Goal: Task Accomplishment & Management: Complete application form

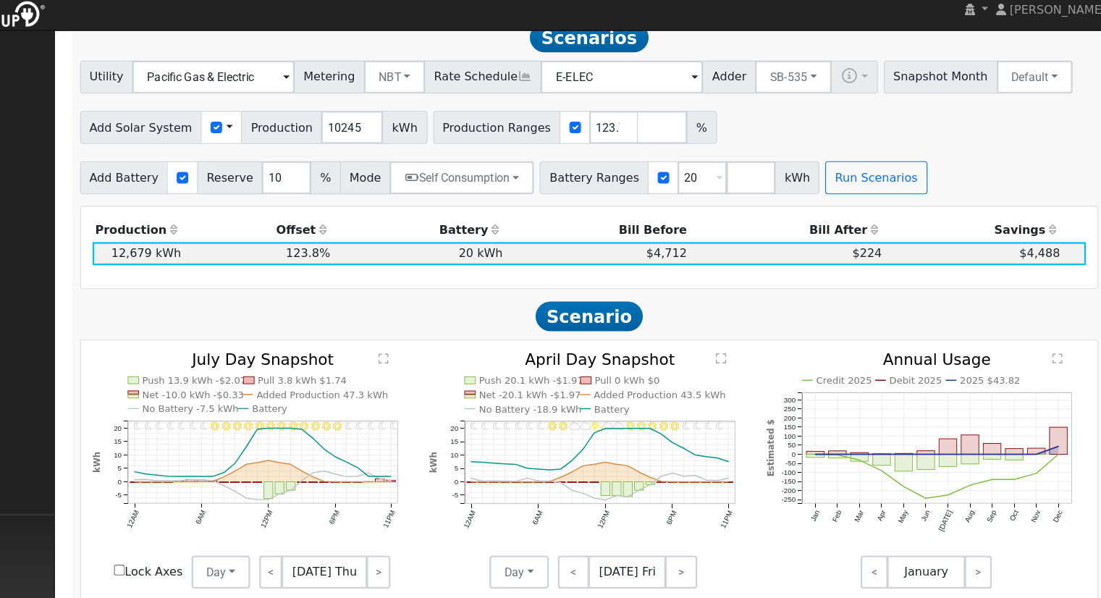
scroll to position [457, 0]
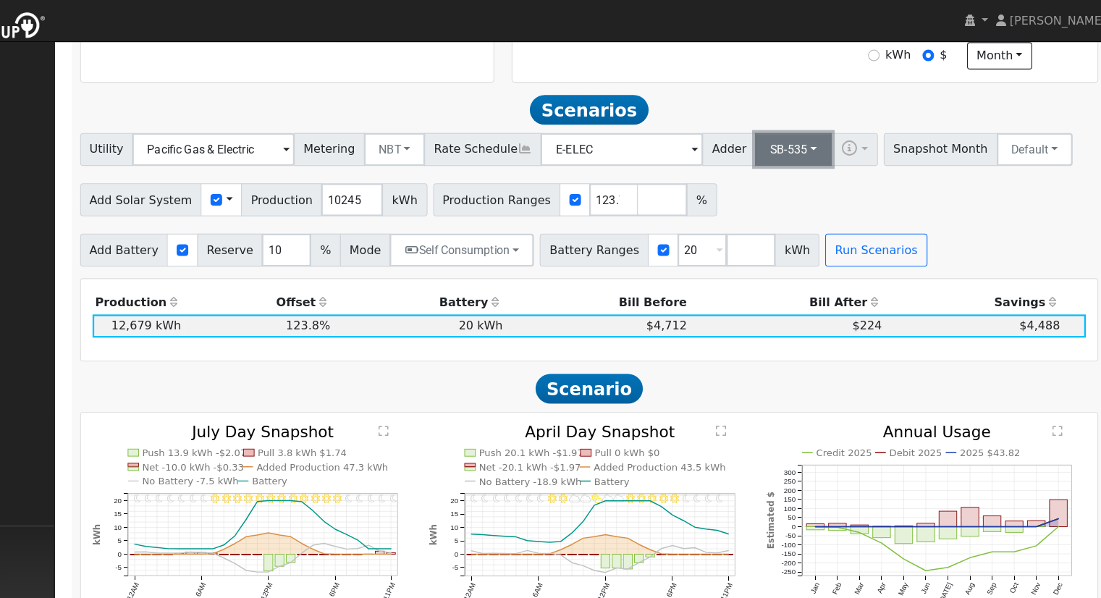
click at [794, 138] on button "SB-535" at bounding box center [811, 131] width 67 height 29
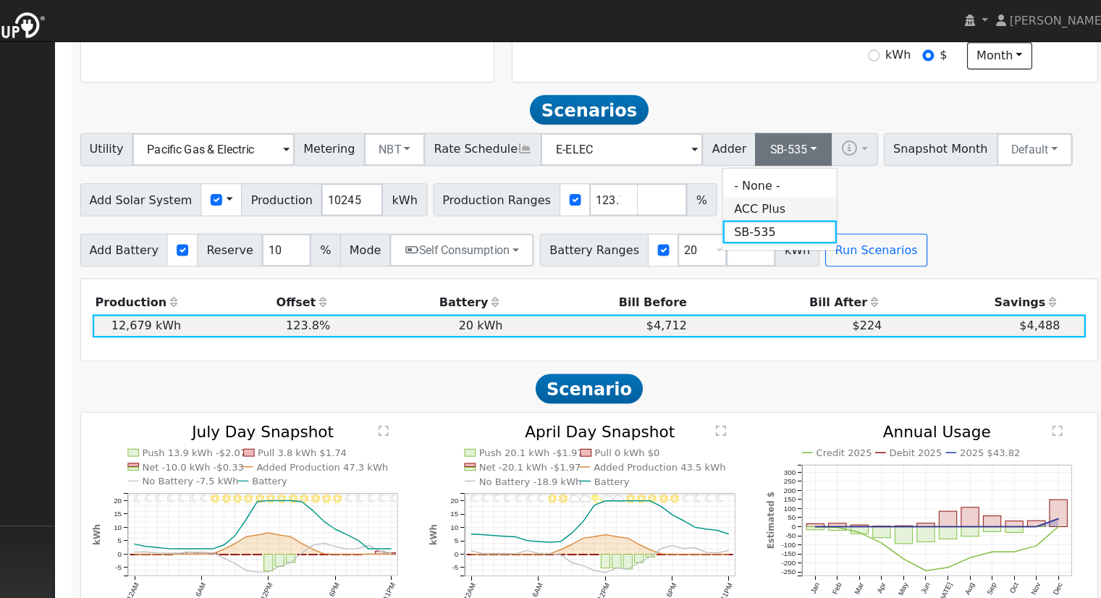
click at [796, 192] on link "ACC Plus" at bounding box center [799, 183] width 101 height 20
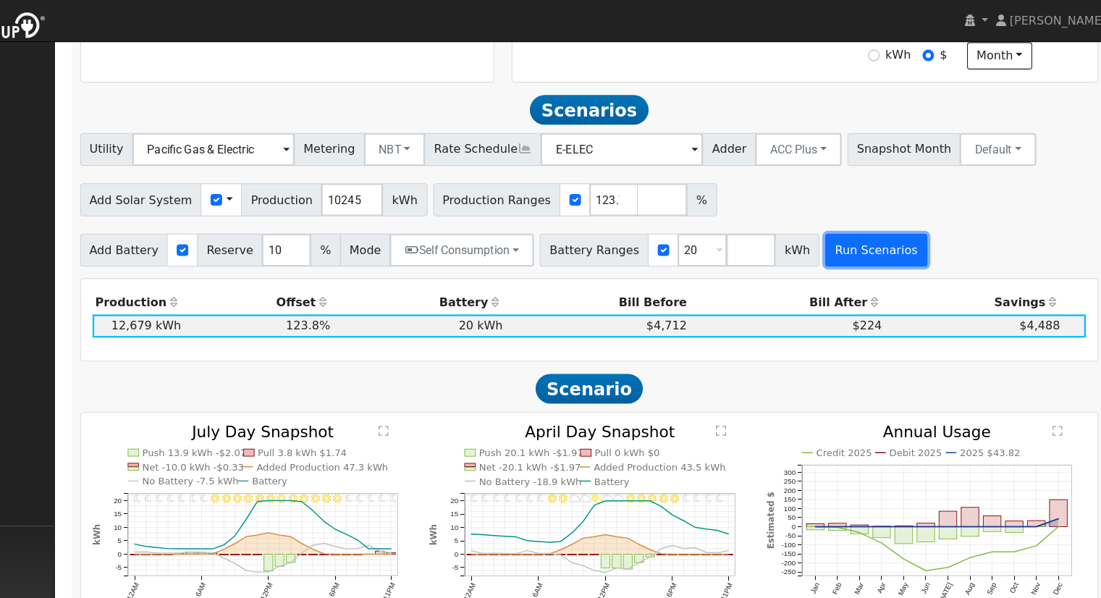
click at [842, 225] on button "Run Scenarios" at bounding box center [883, 219] width 89 height 29
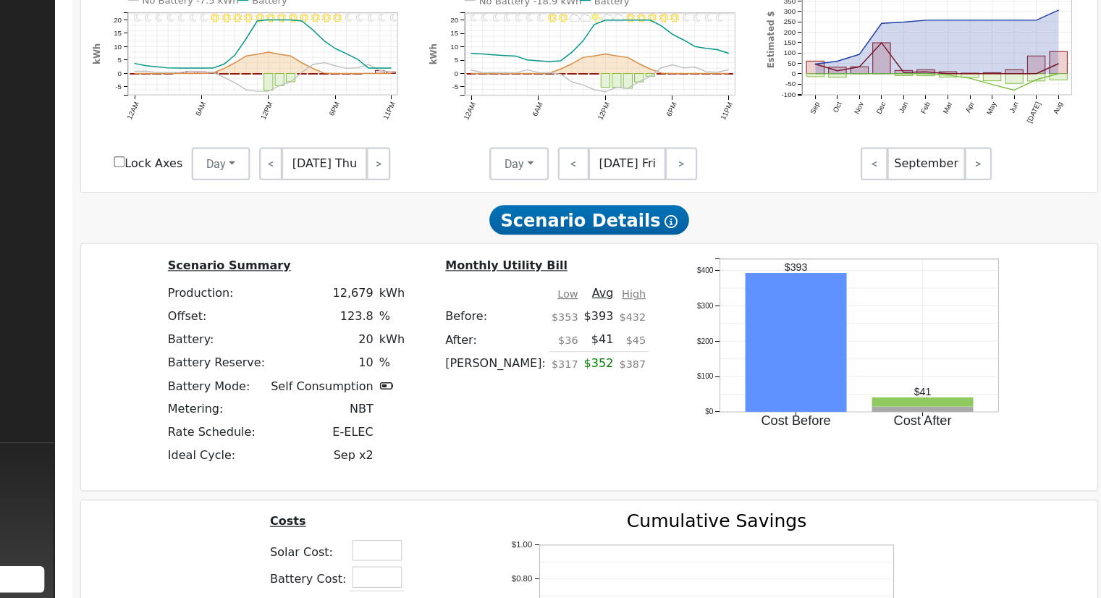
scroll to position [1064, 0]
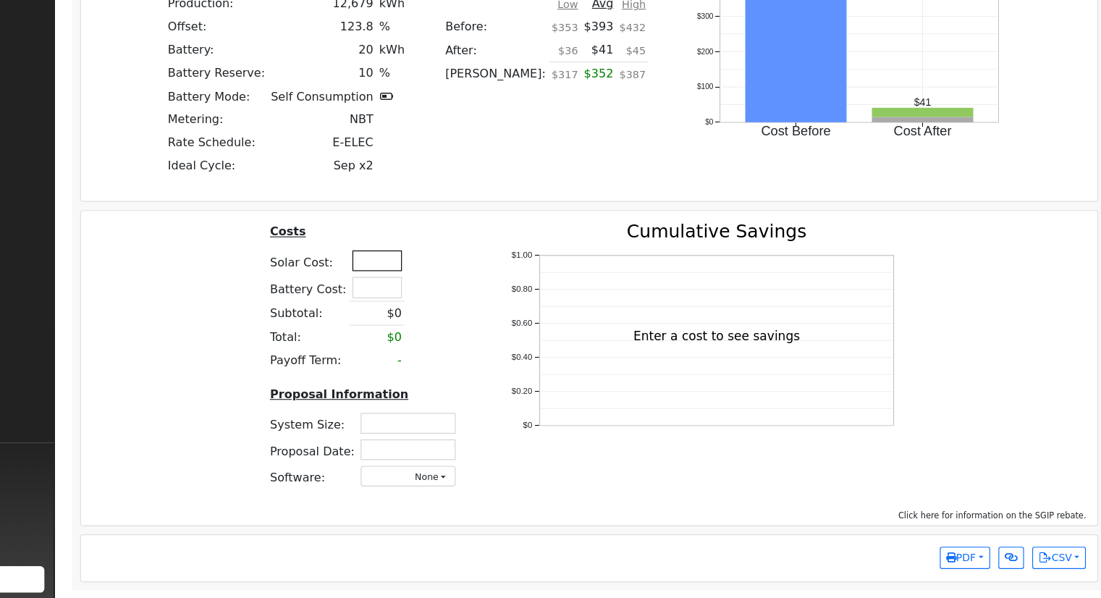
click at [440, 300] on input "text" at bounding box center [445, 302] width 43 height 18
type input "$50,850"
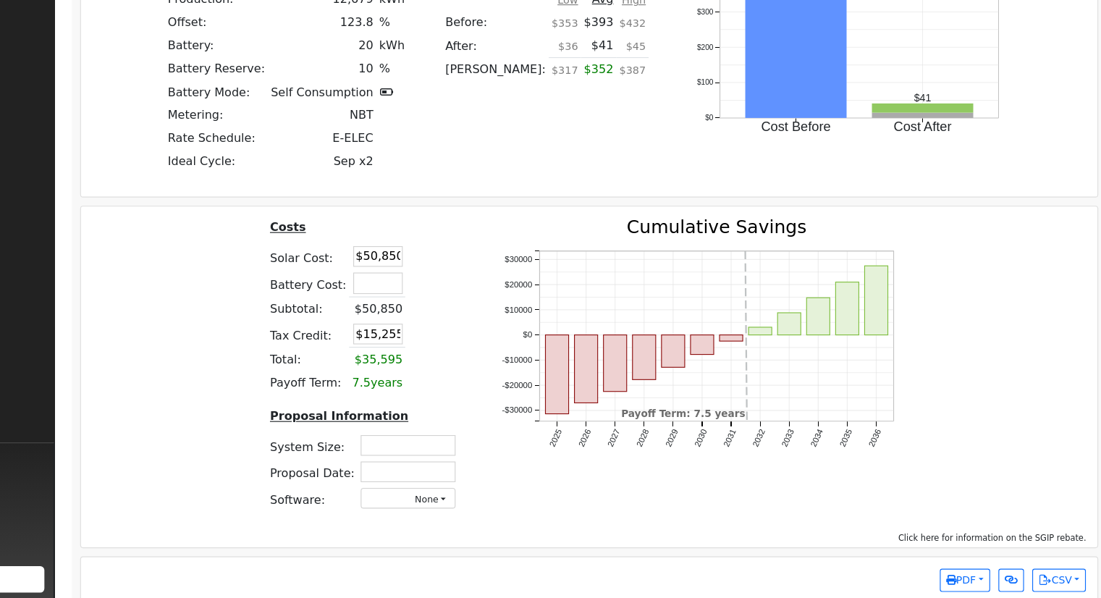
click at [316, 394] on div "Costs Solar Cost: $50,850 Battery Cost: Subtotal: $50,850 Tax Credit: $15,255 T…" at bounding box center [632, 398] width 903 height 268
click at [497, 473] on input "text" at bounding box center [473, 464] width 83 height 18
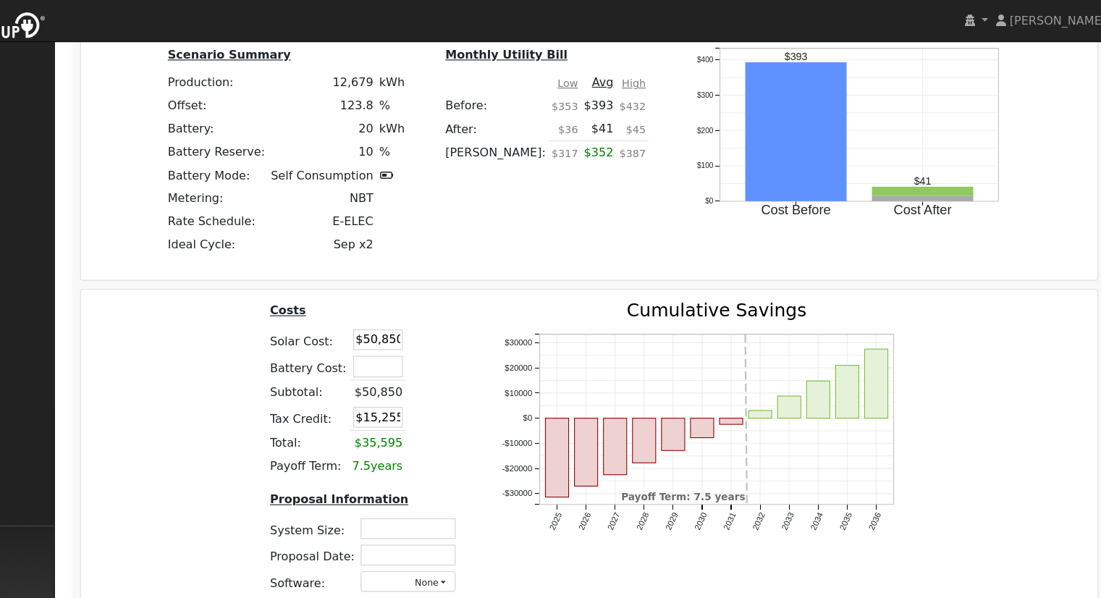
drag, startPoint x: 460, startPoint y: 306, endPoint x: 406, endPoint y: 304, distance: 53.6
click at [406, 304] on tr "Solar Cost: $50,850" at bounding box center [436, 298] width 173 height 23
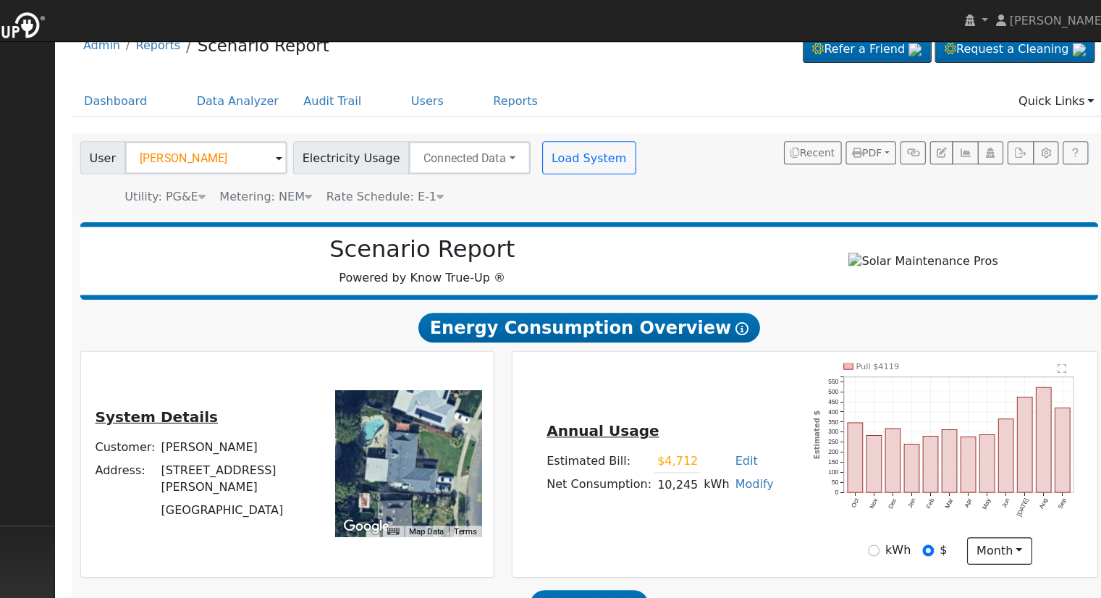
scroll to position [0, 0]
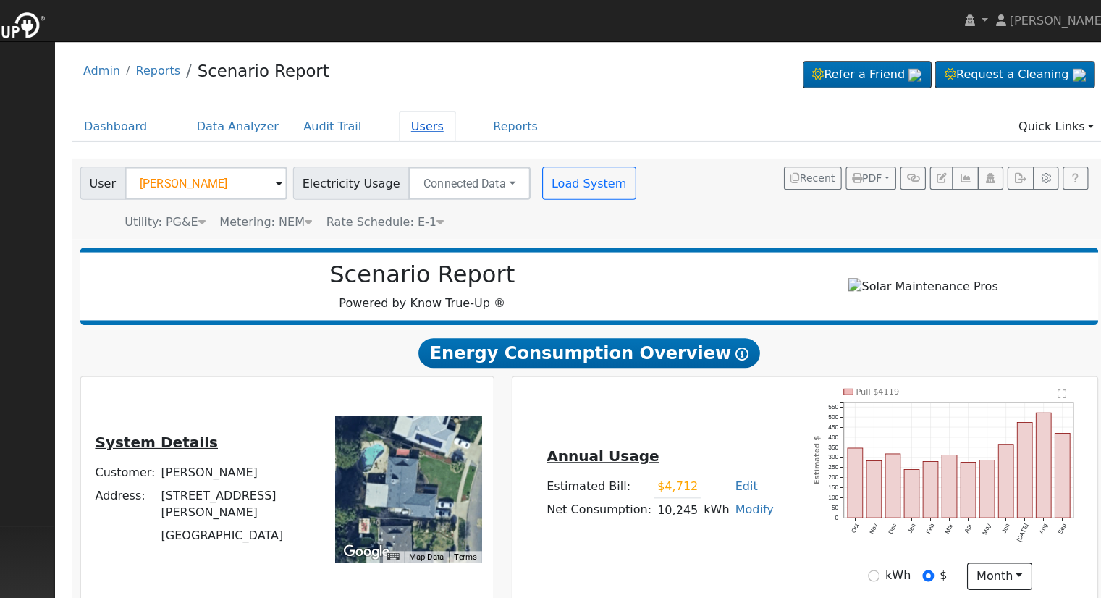
click at [474, 110] on link "Users" at bounding box center [490, 111] width 51 height 27
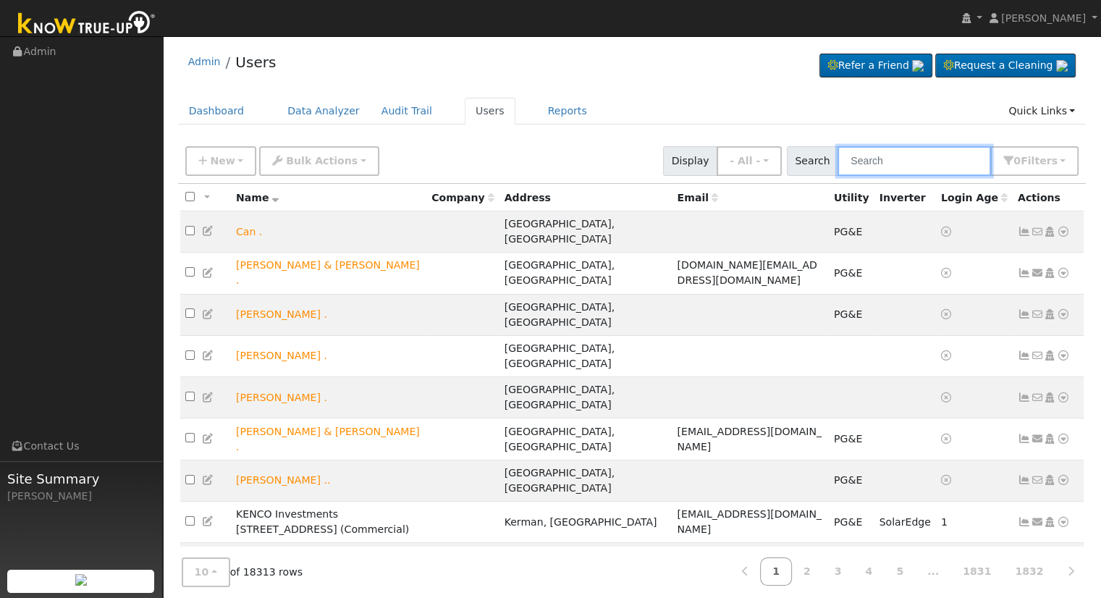
click at [860, 167] on input "text" at bounding box center [915, 161] width 154 height 30
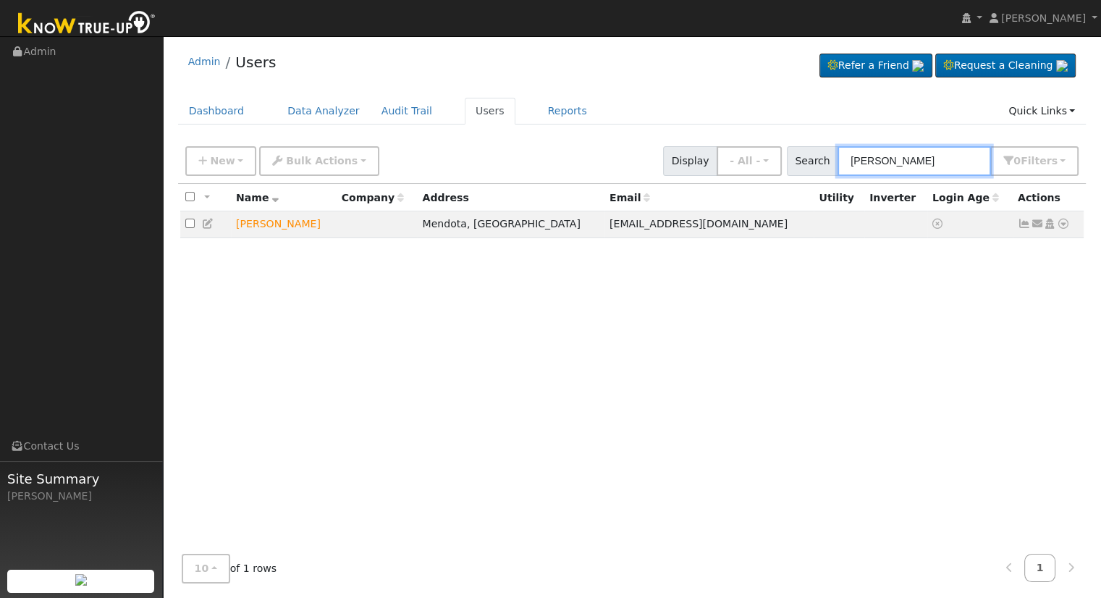
drag, startPoint x: 935, startPoint y: 156, endPoint x: 923, endPoint y: 157, distance: 12.3
click at [926, 157] on input "angel sando" at bounding box center [915, 161] width 154 height 30
drag, startPoint x: 930, startPoint y: 159, endPoint x: 686, endPoint y: 159, distance: 243.3
click at [686, 159] on div "New Add User Quick Add Quick Connect Quick Convert Lead Bulk Actions Send Email…" at bounding box center [631, 158] width 899 height 35
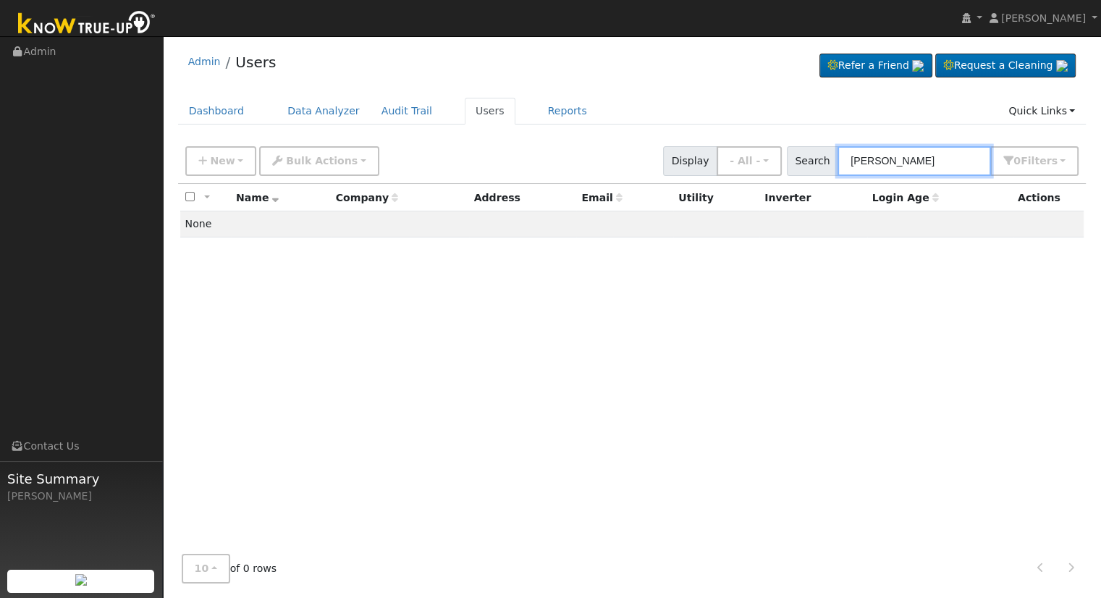
click at [945, 161] on input "carlos sandoval" at bounding box center [915, 161] width 154 height 30
drag, startPoint x: 911, startPoint y: 161, endPoint x: 715, endPoint y: 148, distance: 196.7
click at [721, 151] on div "New Add User Quick Add Quick Connect Quick Convert Lead Bulk Actions Send Email…" at bounding box center [631, 158] width 899 height 35
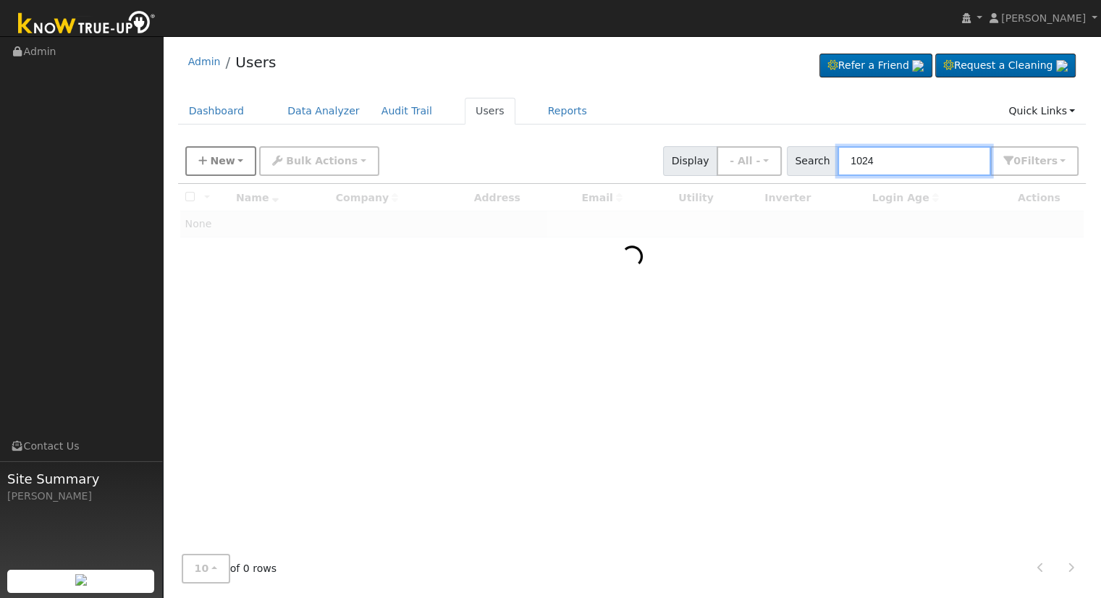
type input "1024"
click at [222, 156] on span "New" at bounding box center [222, 161] width 25 height 12
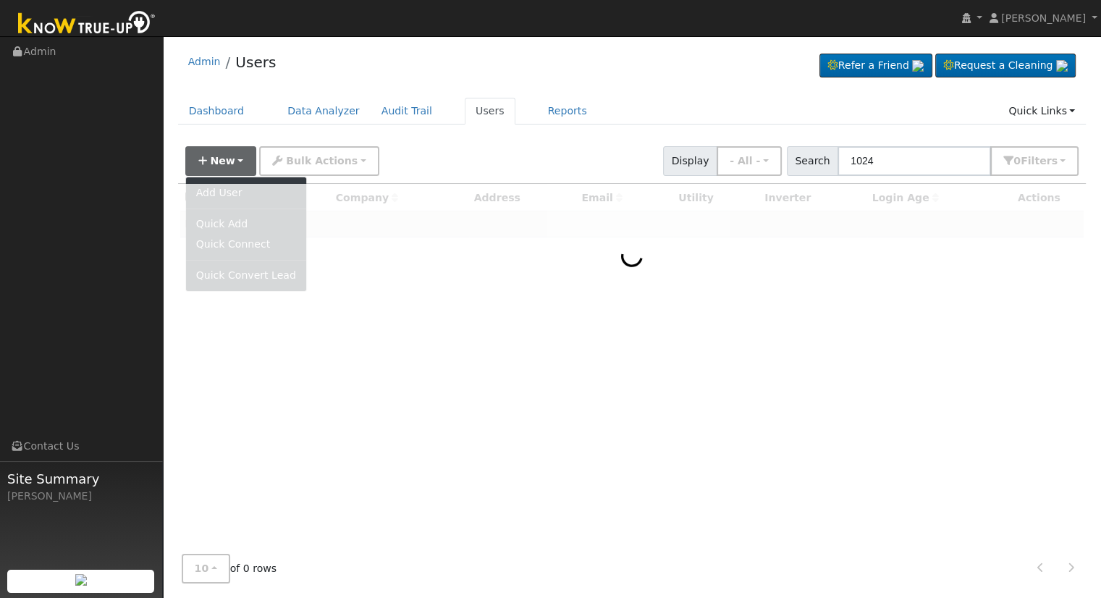
click at [242, 198] on div at bounding box center [632, 363] width 909 height 359
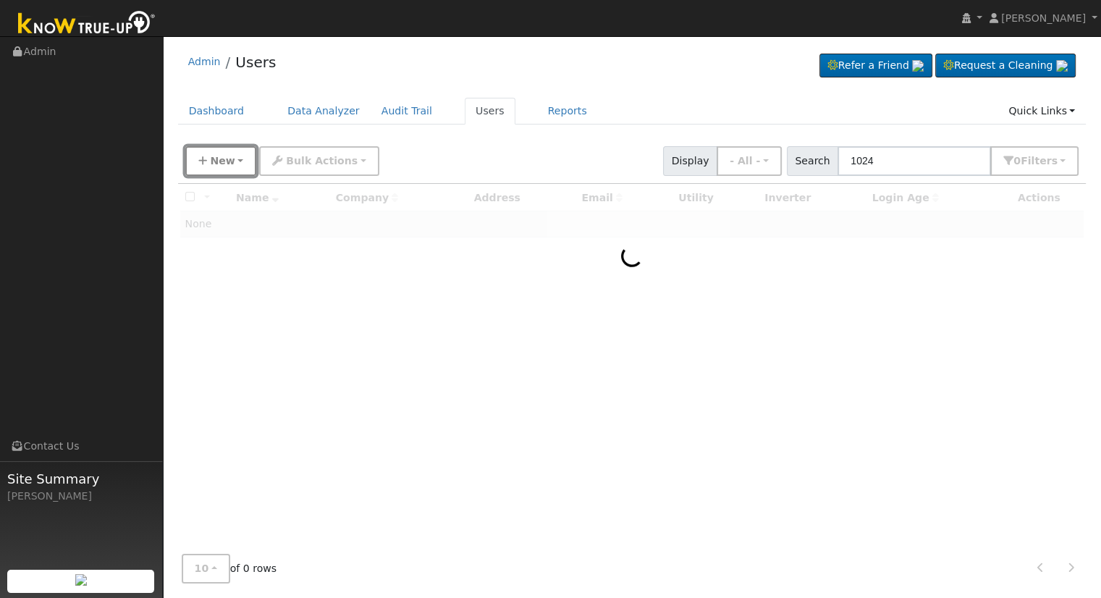
click at [235, 164] on button "New" at bounding box center [221, 161] width 72 height 30
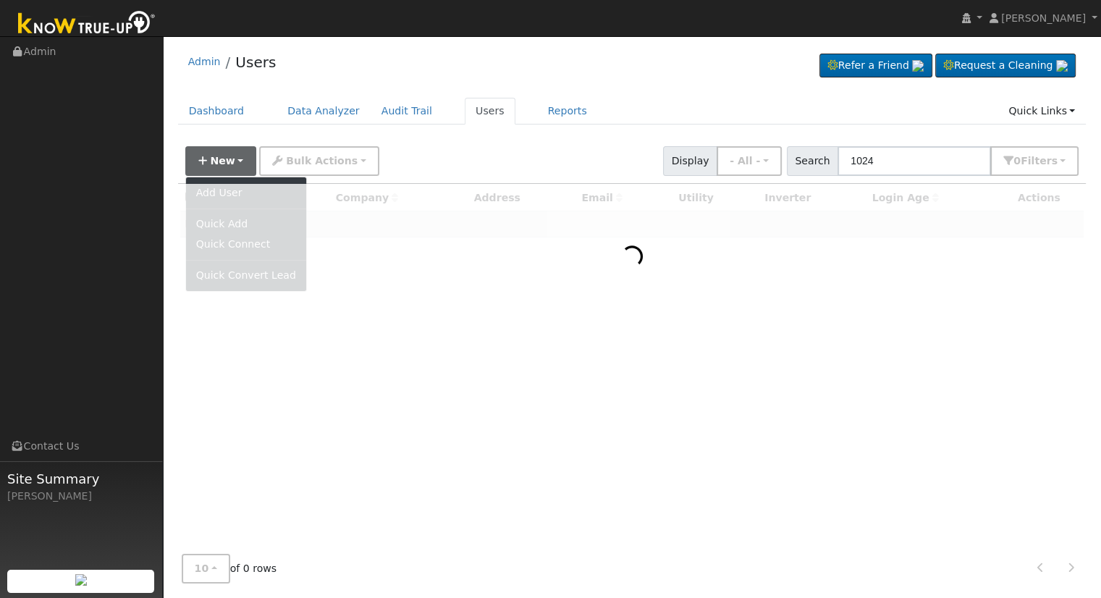
click at [230, 194] on div at bounding box center [632, 363] width 909 height 359
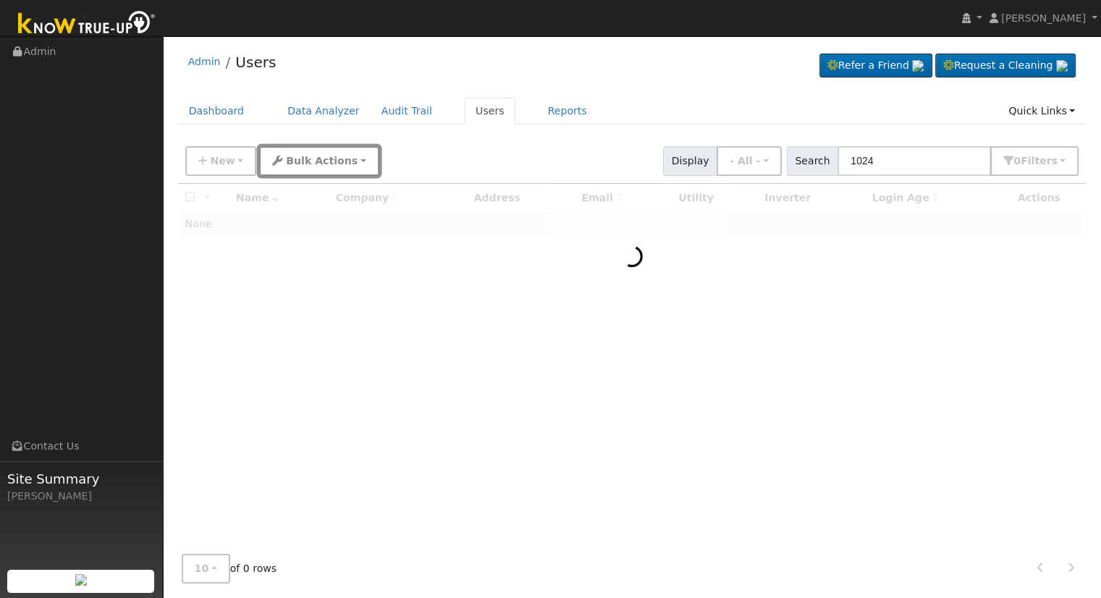
click at [331, 161] on span "Bulk Actions" at bounding box center [322, 161] width 72 height 12
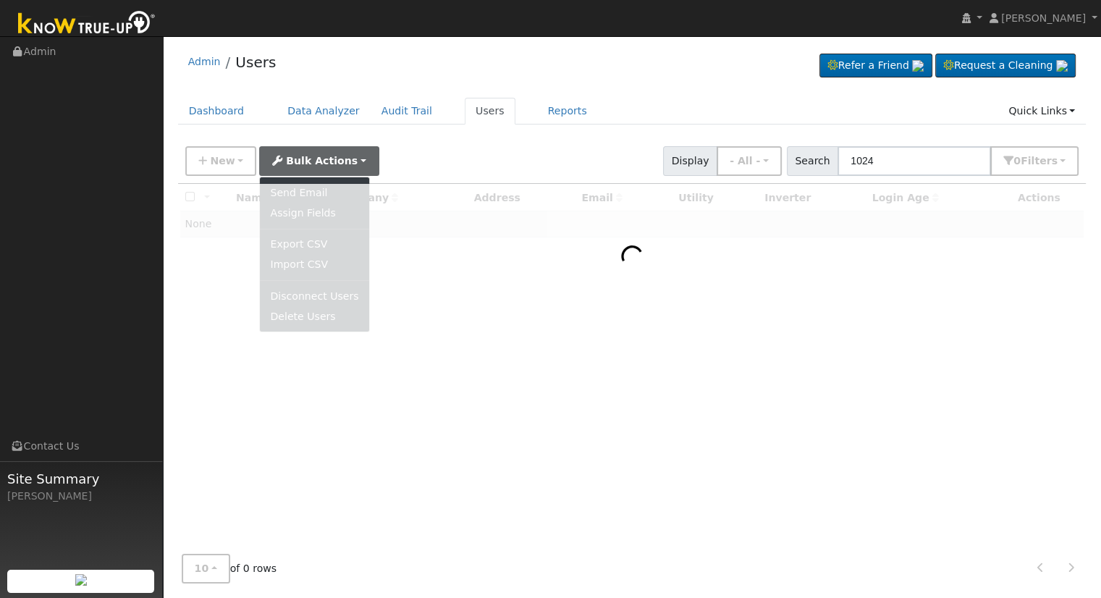
click at [454, 154] on div "New Add User Quick Add Quick Connect Quick Convert Lead Bulk Actions Send Email…" at bounding box center [631, 158] width 899 height 35
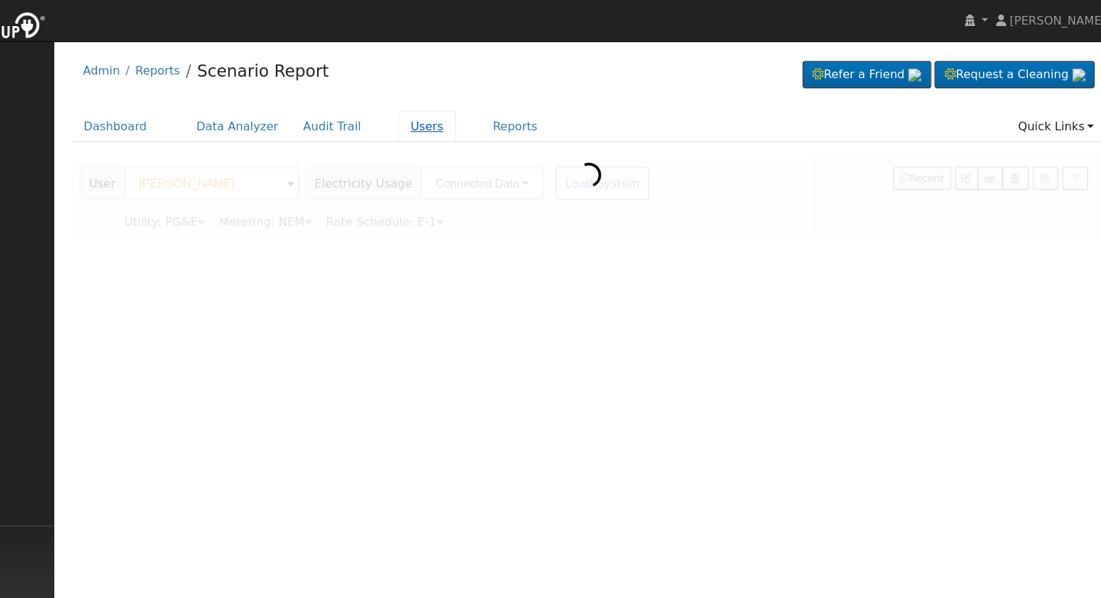
click at [473, 109] on link "Users" at bounding box center [490, 111] width 51 height 27
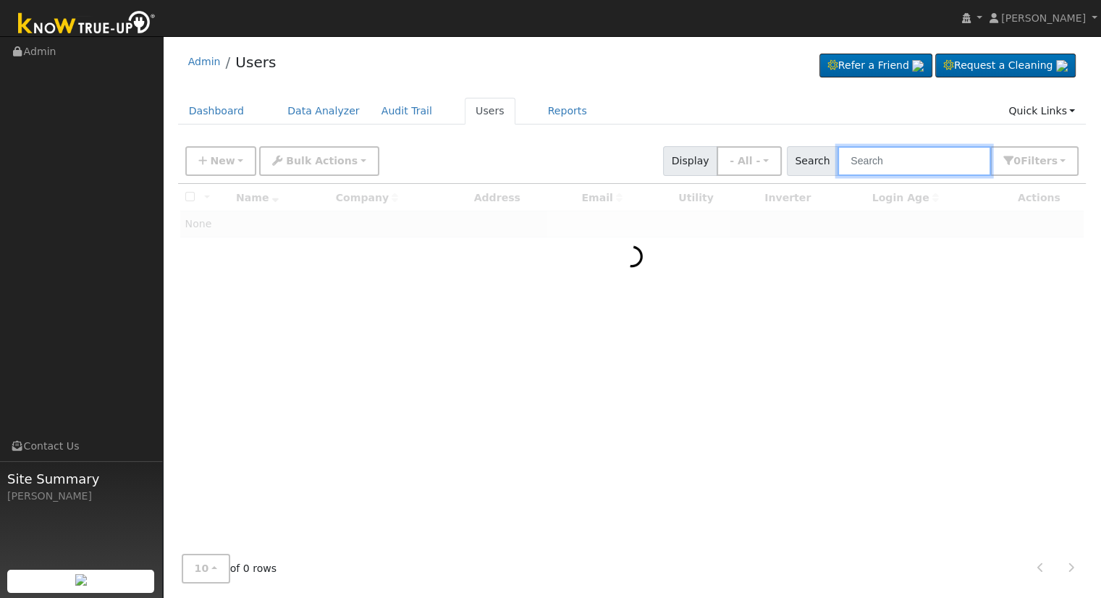
click at [899, 164] on input "text" at bounding box center [915, 161] width 154 height 30
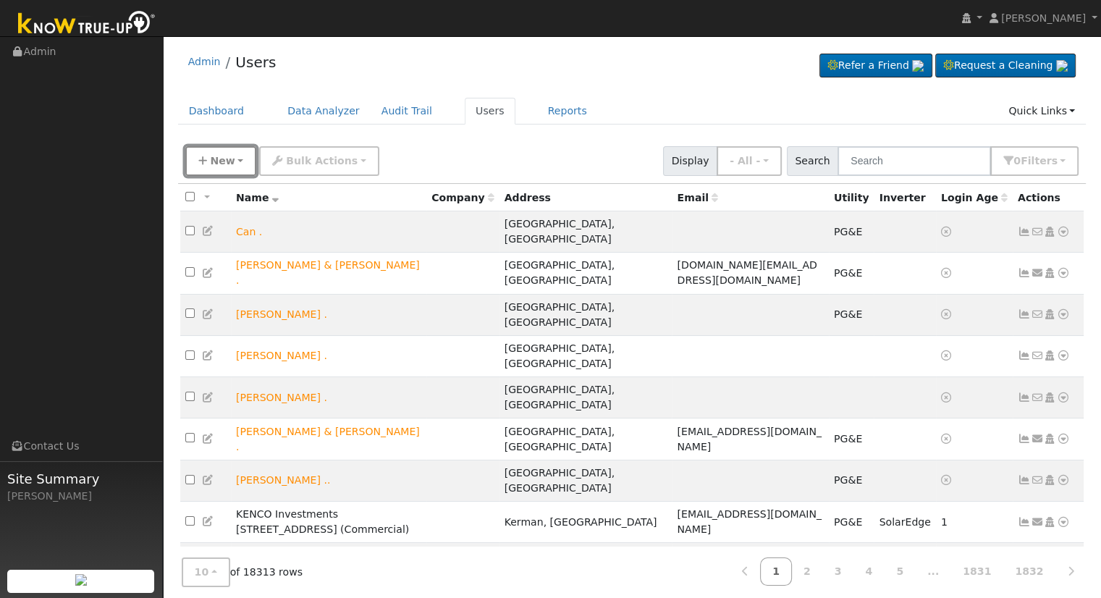
click at [229, 158] on span "New" at bounding box center [222, 161] width 25 height 12
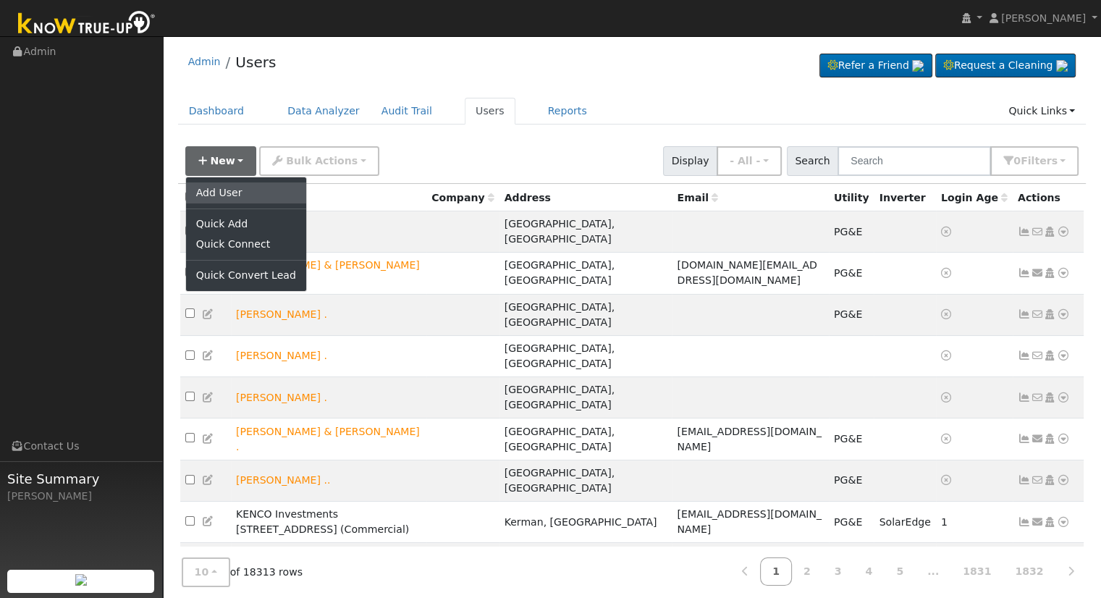
click at [241, 189] on link "Add User" at bounding box center [246, 192] width 120 height 20
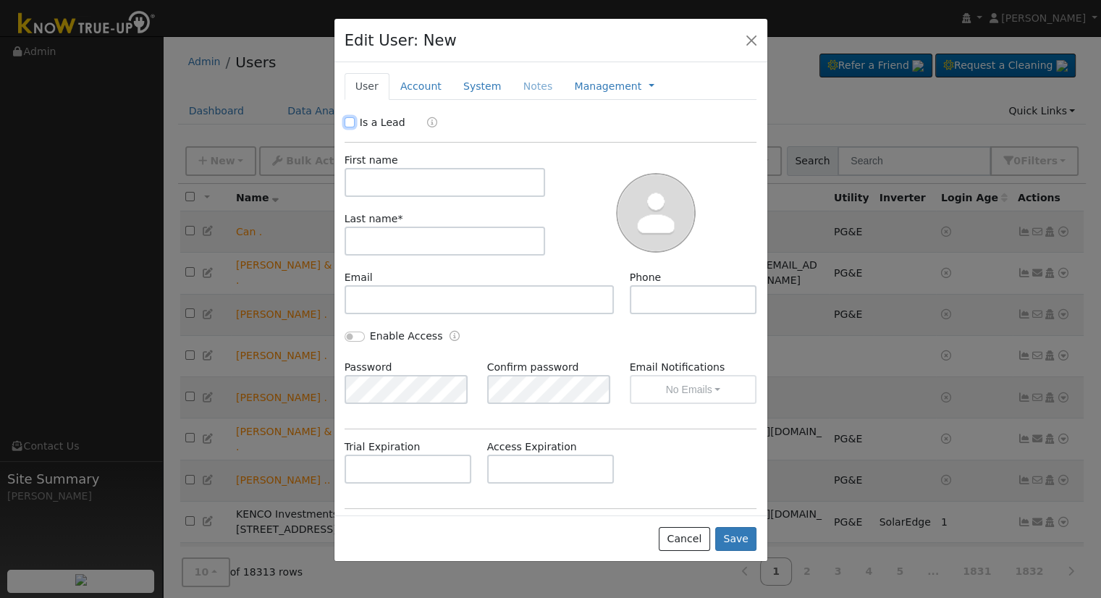
click at [348, 122] on input "Is a Lead" at bounding box center [350, 122] width 10 height 10
checkbox input "true"
click at [447, 174] on input "text" at bounding box center [445, 182] width 201 height 29
type input "Carlos"
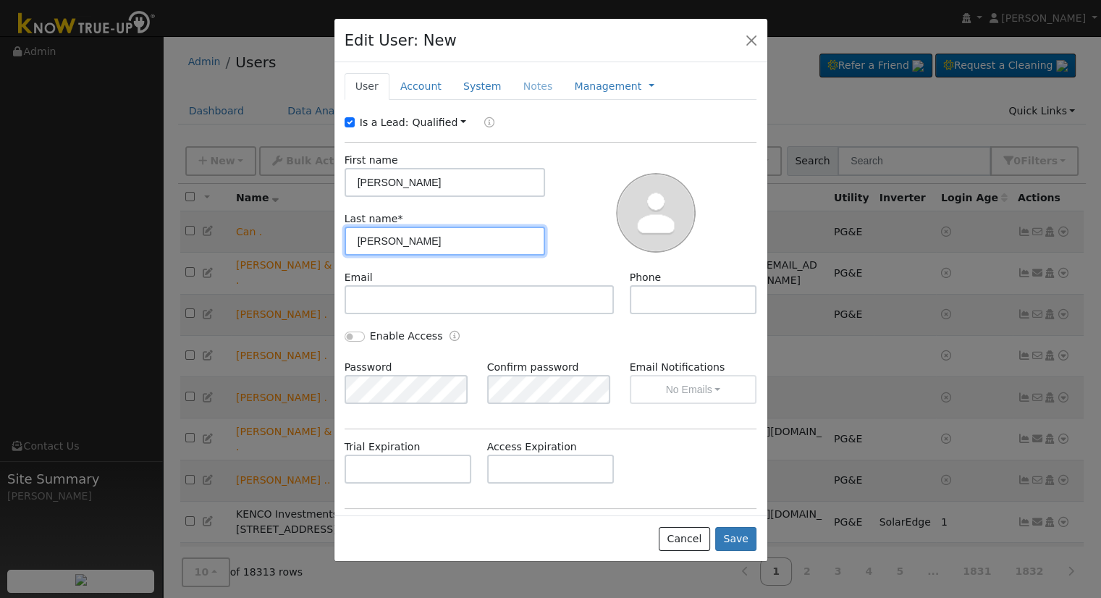
type input "Sanchez"
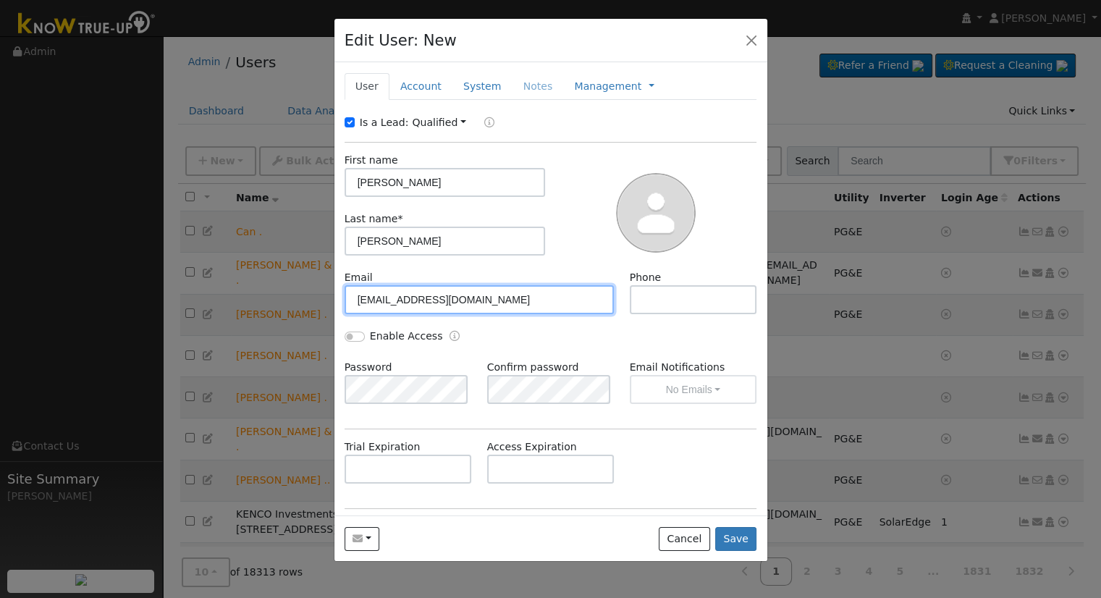
type input "alvertocarlos01@hotmail.com"
click at [403, 85] on link "Account" at bounding box center [421, 86] width 63 height 27
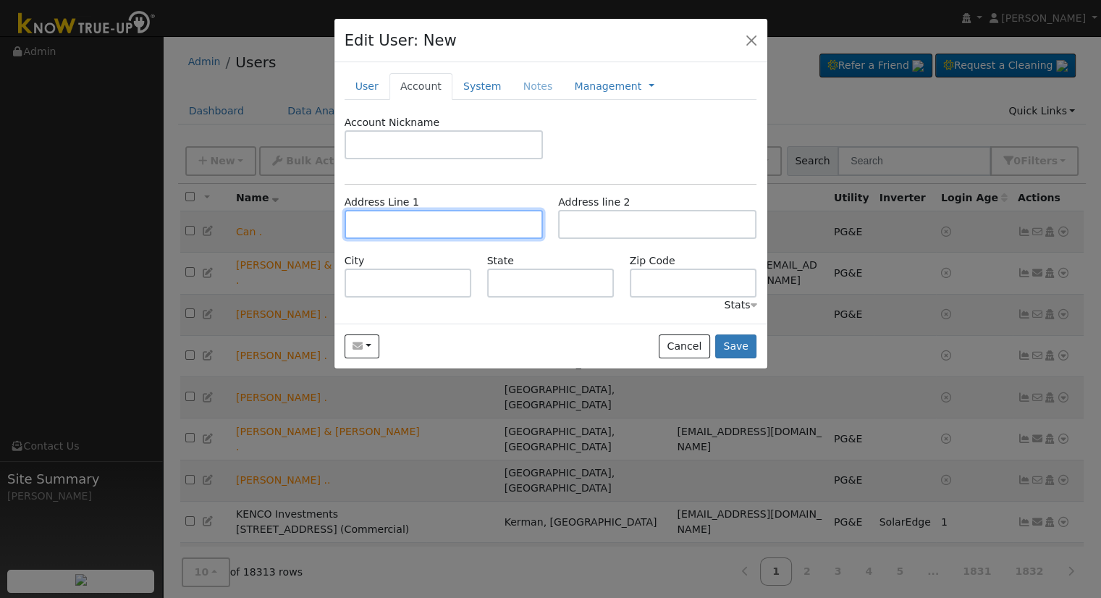
click at [391, 217] on input "text" at bounding box center [444, 224] width 198 height 29
type input "1024 West Stockwell Street"
type input "Compton"
type input "CA"
type input "90222"
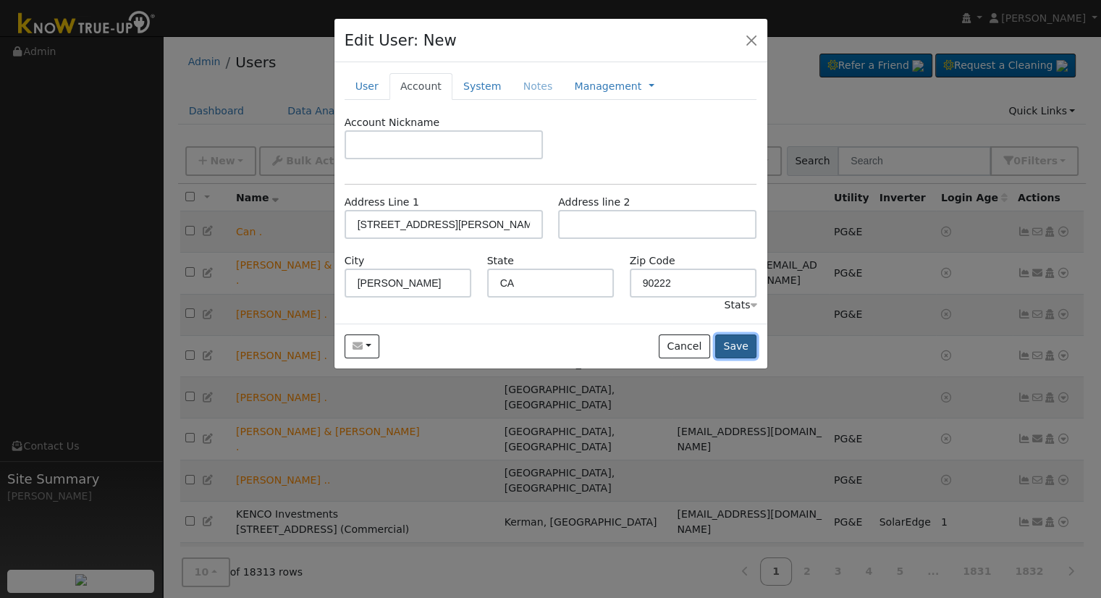
click at [748, 345] on button "Save" at bounding box center [736, 347] width 42 height 25
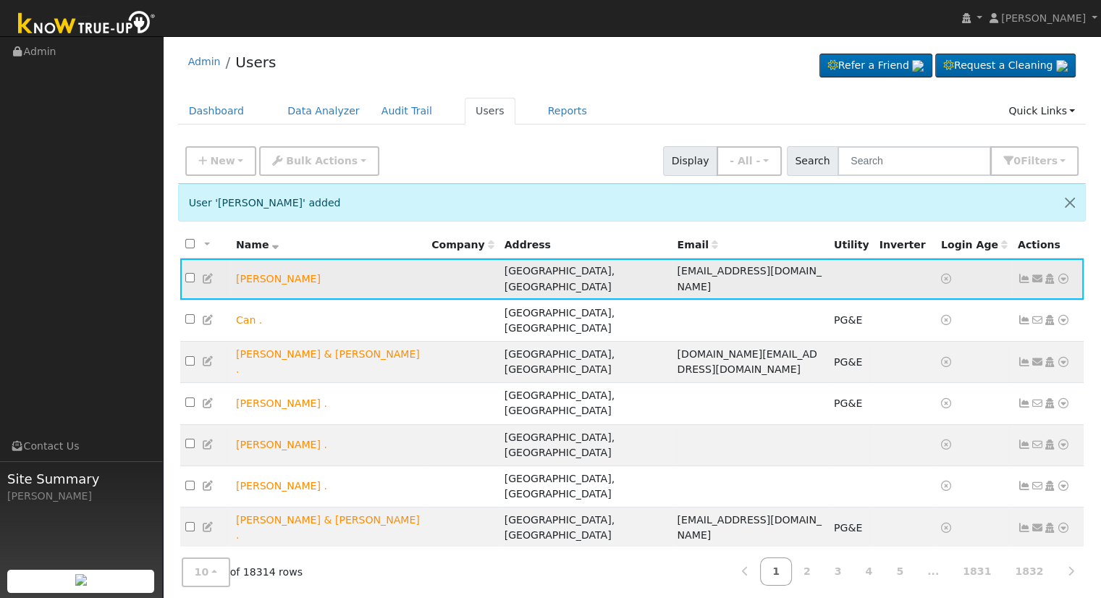
click at [1063, 279] on icon at bounding box center [1063, 279] width 13 height 10
click at [1038, 276] on icon at bounding box center [1037, 279] width 13 height 10
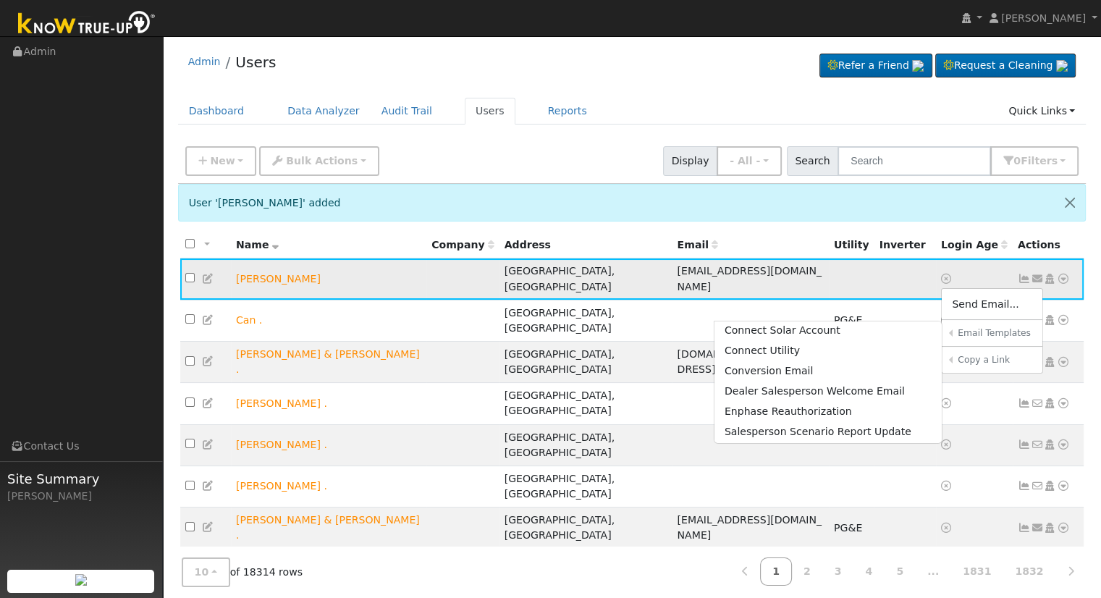
scroll to position [72, 0]
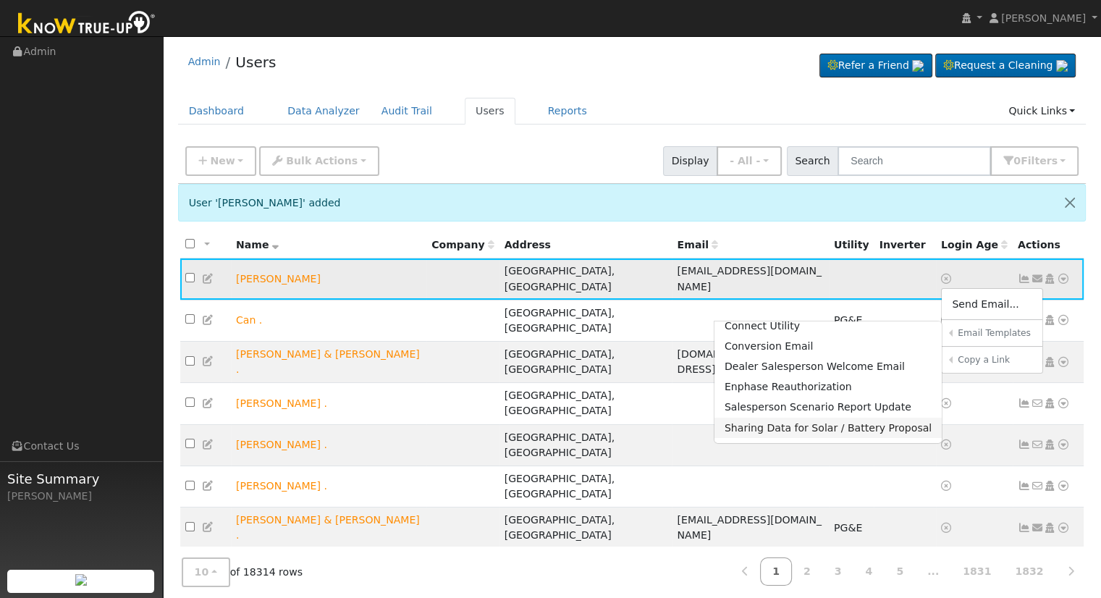
click at [819, 429] on link "Sharing Data for Solar / Battery Proposal" at bounding box center [829, 428] width 228 height 20
